Goal: Find specific page/section: Find specific page/section

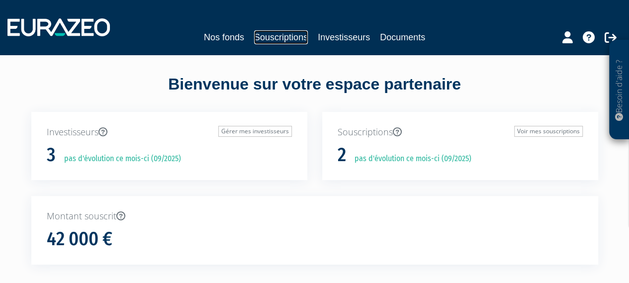
click at [283, 37] on link "Souscriptions" at bounding box center [281, 37] width 54 height 14
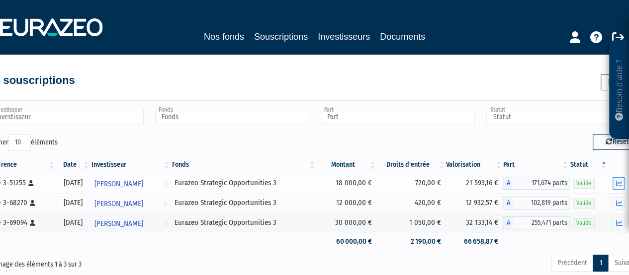
click at [617, 184] on icon "button" at bounding box center [619, 184] width 6 height 6
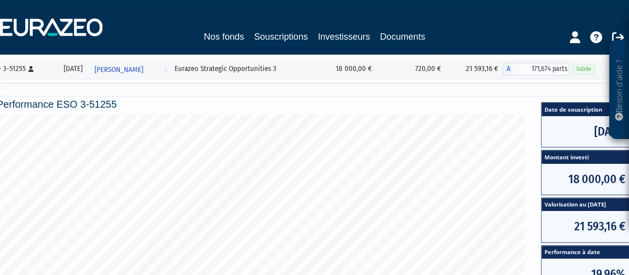
scroll to position [149, 0]
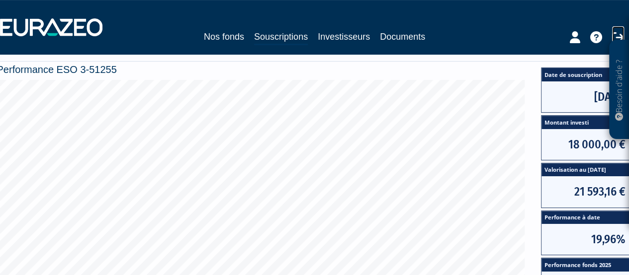
click at [612, 34] on icon at bounding box center [618, 37] width 12 height 12
